Goal: Task Accomplishment & Management: Use online tool/utility

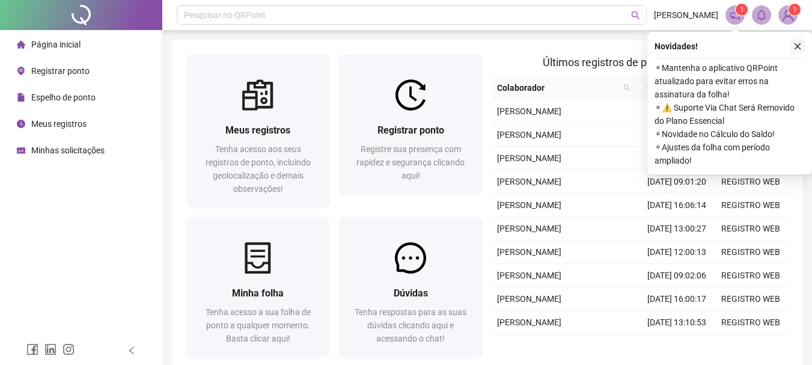
click at [800, 44] on icon "close" at bounding box center [797, 46] width 8 height 8
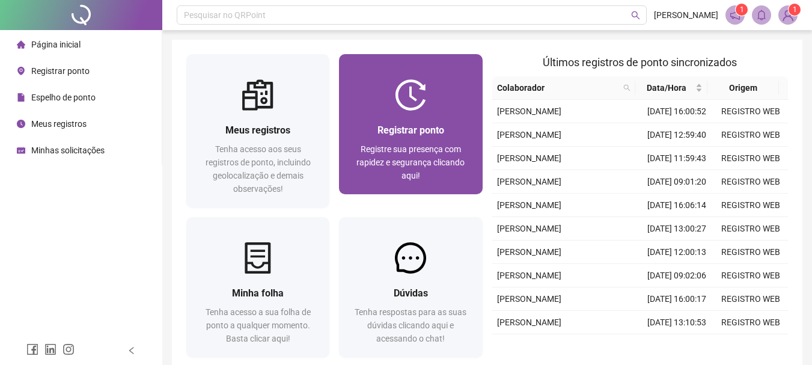
click at [401, 137] on div "Registrar ponto" at bounding box center [410, 130] width 114 height 15
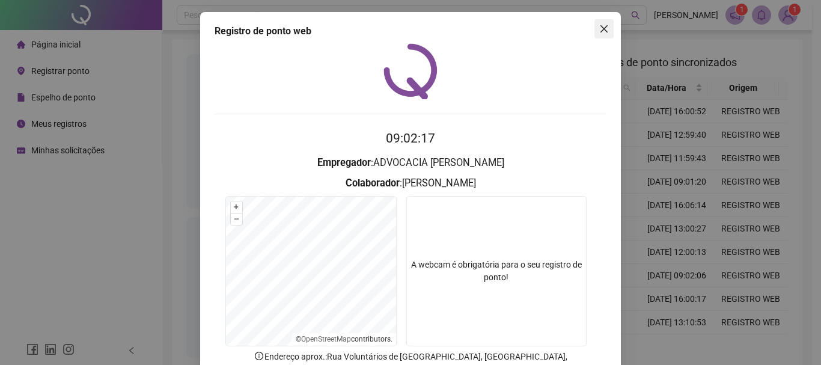
click at [599, 30] on icon "close" at bounding box center [604, 29] width 10 height 10
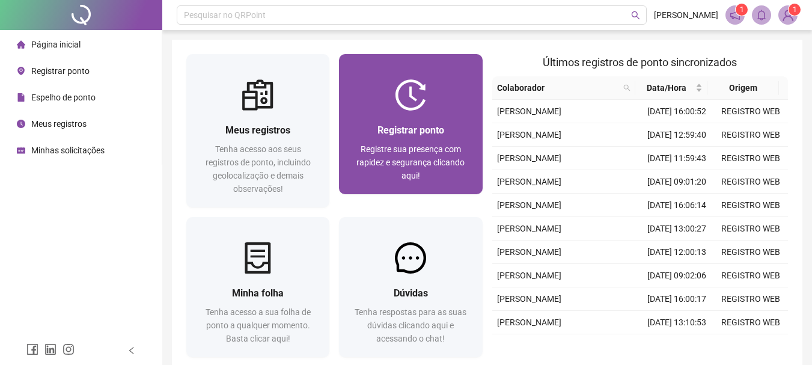
click at [454, 142] on div "Registrar ponto Registre sua presença com rapidez e segurança clicando aqui!" at bounding box center [410, 152] width 114 height 59
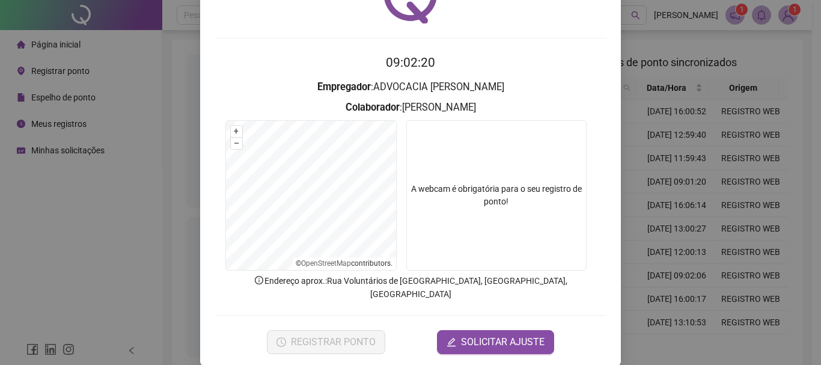
scroll to position [78, 0]
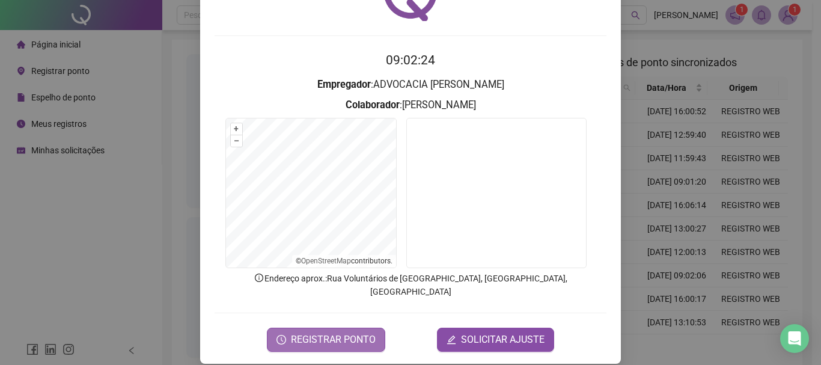
click at [350, 335] on button "REGISTRAR PONTO" at bounding box center [326, 340] width 118 height 24
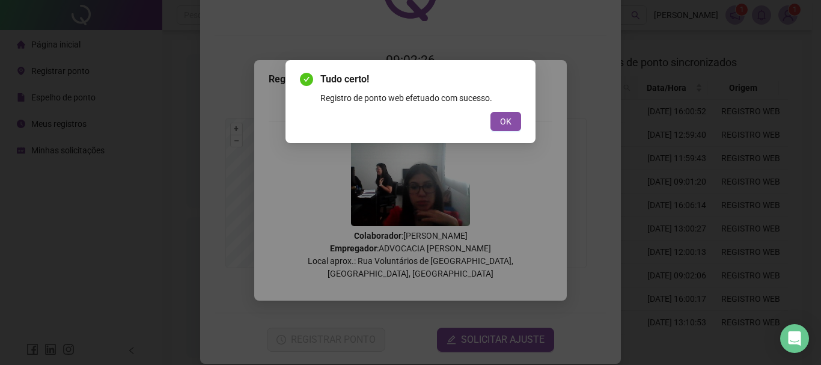
click at [511, 111] on div "Tudo certo! Registro de ponto web efetuado com sucesso. OK" at bounding box center [410, 101] width 221 height 59
click at [517, 127] on button "OK" at bounding box center [505, 121] width 31 height 19
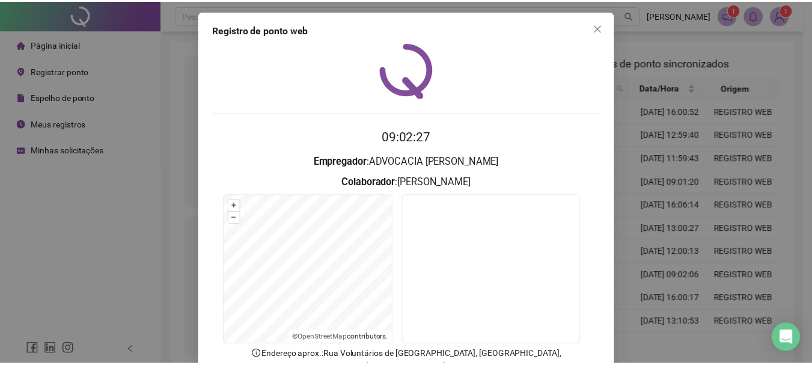
scroll to position [0, 0]
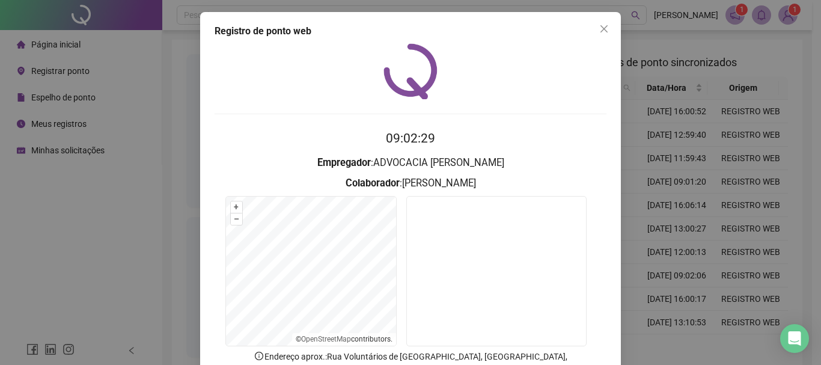
click at [599, 28] on icon "close" at bounding box center [604, 29] width 10 height 10
